Goal: Transaction & Acquisition: Download file/media

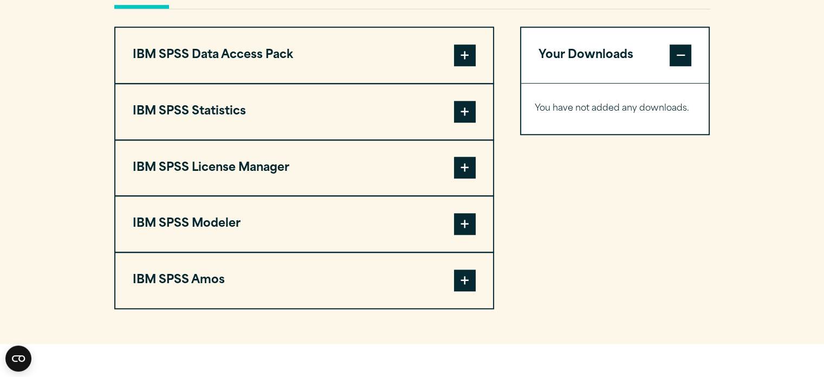
scroll to position [854, 0]
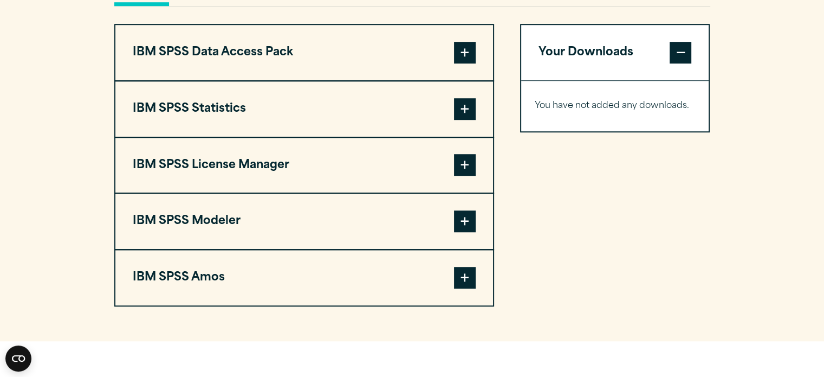
click at [466, 109] on span at bounding box center [465, 109] width 22 height 22
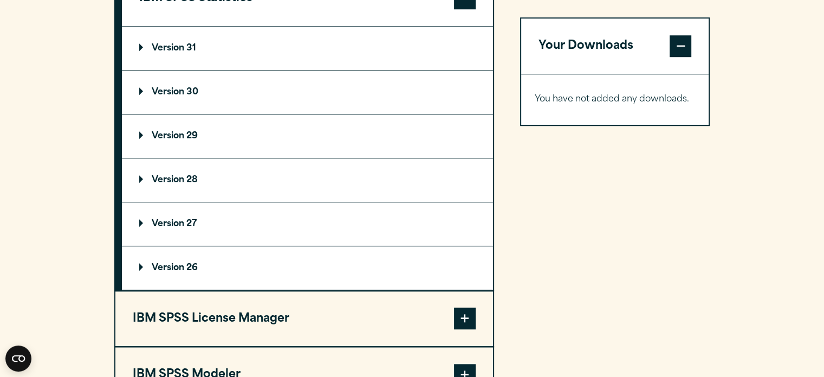
scroll to position [1012, 0]
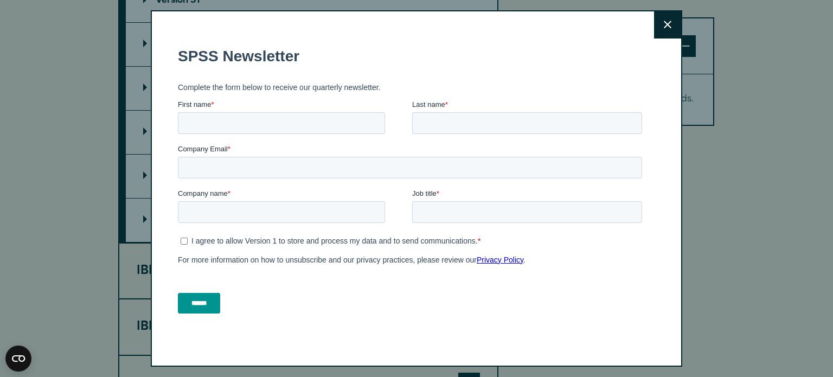
click at [191, 79] on div "Close" at bounding box center [416, 188] width 531 height 357
click at [275, 132] on input "First name *" at bounding box center [281, 123] width 207 height 22
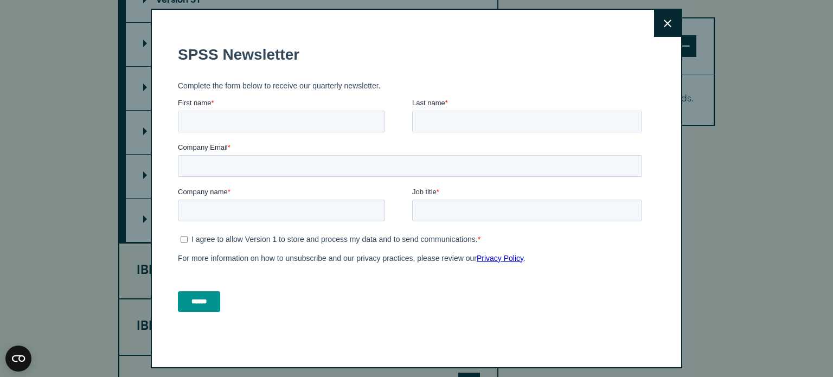
click at [668, 23] on div "Close" at bounding box center [416, 188] width 531 height 359
click at [283, 130] on input "First name *" at bounding box center [281, 122] width 207 height 22
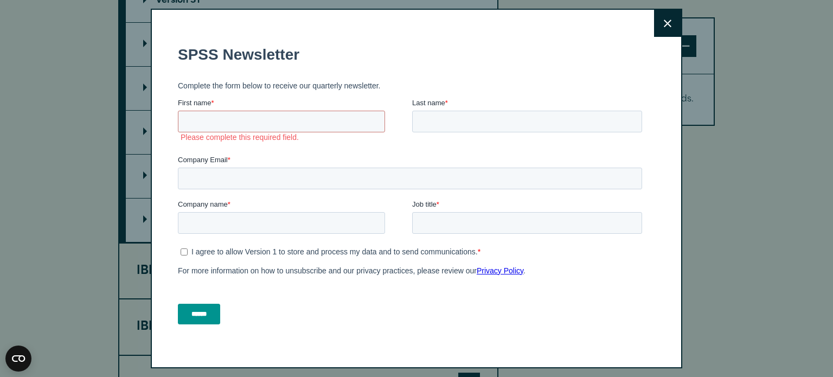
click at [663, 21] on button "Close" at bounding box center [667, 23] width 27 height 27
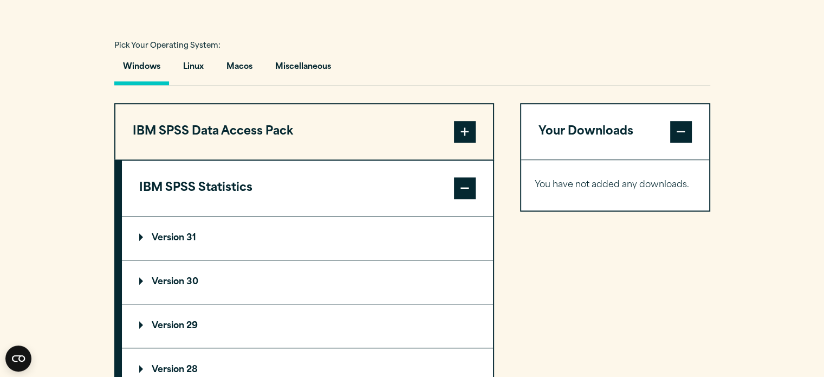
scroll to position [773, 0]
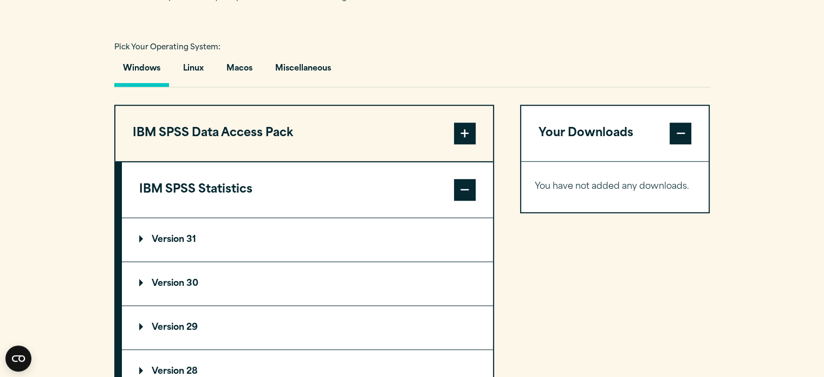
click at [182, 323] on p "Version 29" at bounding box center [168, 327] width 59 height 9
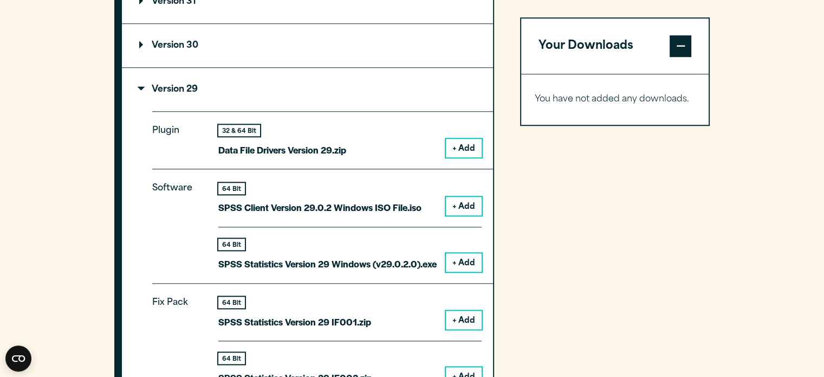
scroll to position [1012, 0]
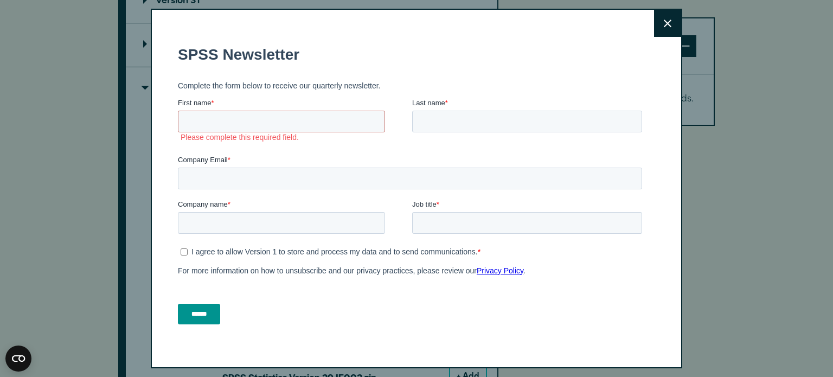
drag, startPoint x: 657, startPoint y: 21, endPoint x: 647, endPoint y: 19, distance: 10.5
click at [654, 19] on button "Close" at bounding box center [667, 23] width 27 height 27
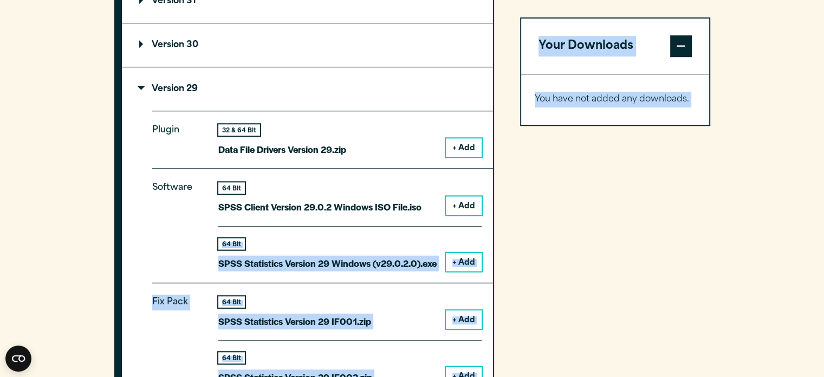
drag, startPoint x: 647, startPoint y: 19, endPoint x: 469, endPoint y: 209, distance: 260.0
drag, startPoint x: 579, startPoint y: 248, endPoint x: 371, endPoint y: 231, distance: 208.2
click at [371, 231] on div "64 Bit SPSS Statistics Version 29 Windows (v29.0.2.0).exe + Add" at bounding box center [349, 248] width 263 height 45
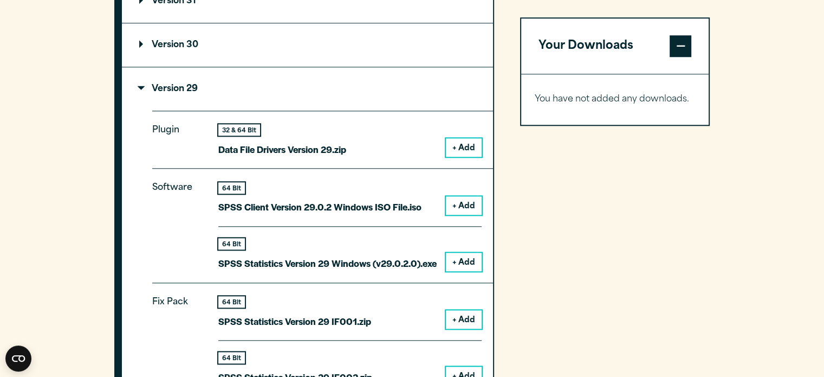
click at [466, 258] on button "+ Add" at bounding box center [464, 262] width 36 height 18
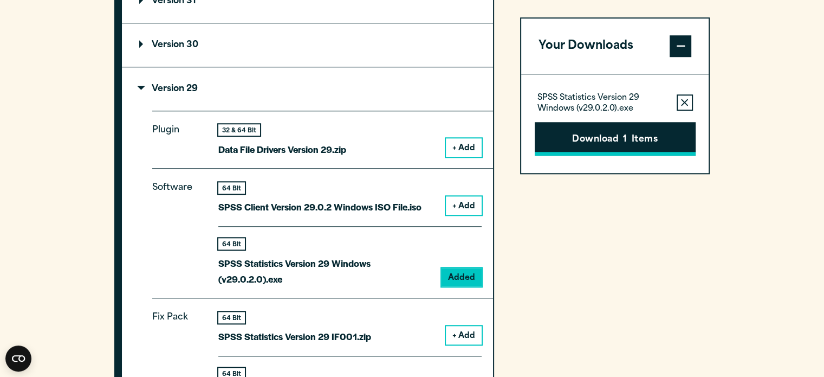
click at [644, 146] on button "Download 1 Items" at bounding box center [615, 139] width 161 height 34
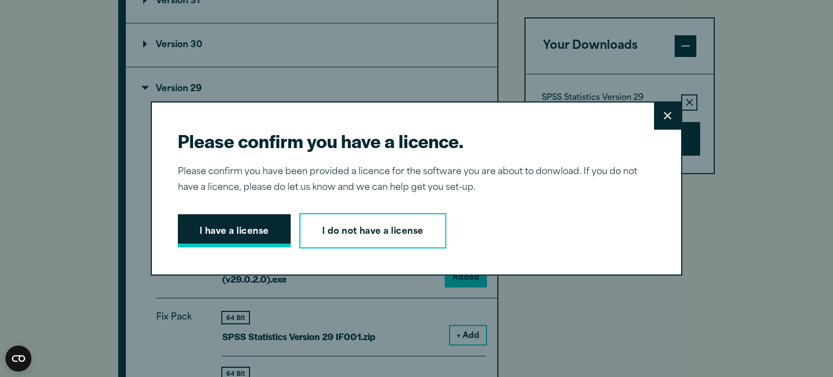
click at [208, 230] on button "I have a license" at bounding box center [234, 231] width 113 height 34
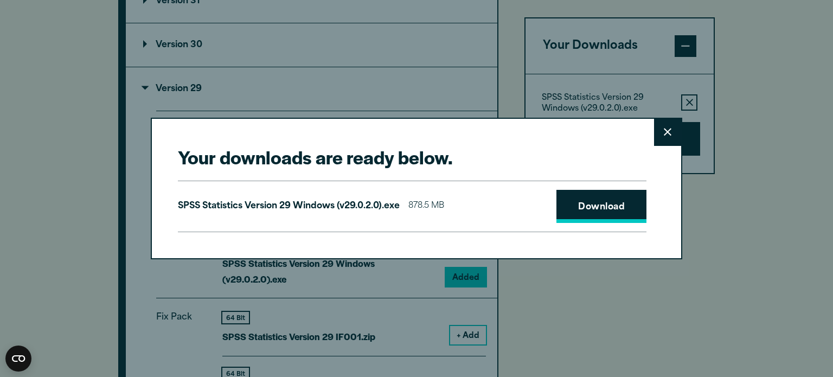
click at [595, 207] on link "Download" at bounding box center [601, 207] width 90 height 34
click at [657, 130] on button "Close" at bounding box center [667, 132] width 27 height 27
